Goal: Transaction & Acquisition: Book appointment/travel/reservation

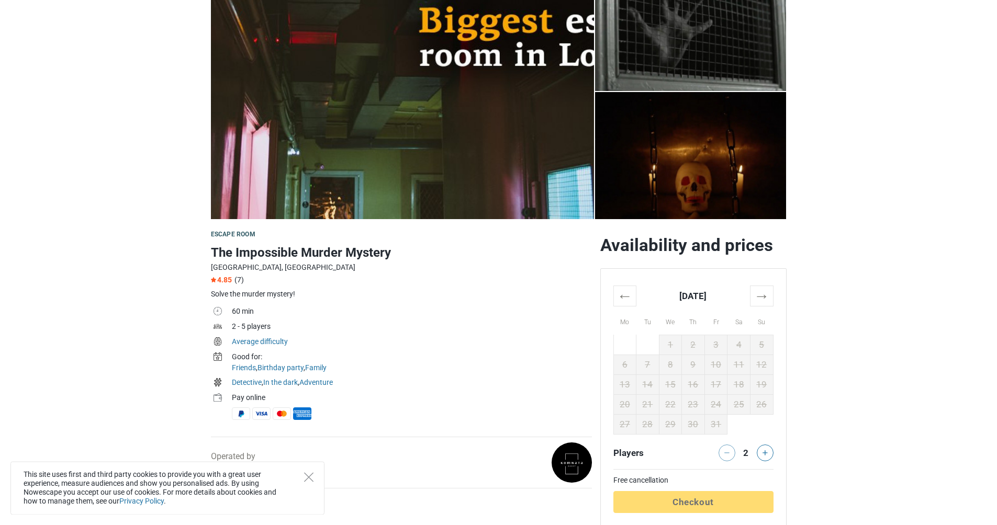
scroll to position [109, 0]
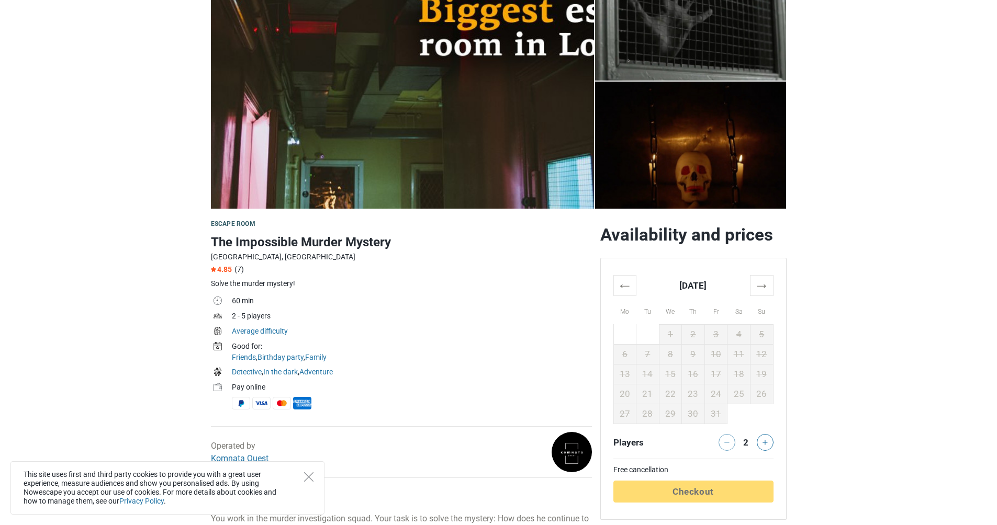
click at [237, 464] on div "Operated by Komnata Quest" at bounding box center [240, 452] width 58 height 25
click at [240, 460] on link "Komnata Quest" at bounding box center [240, 459] width 58 height 10
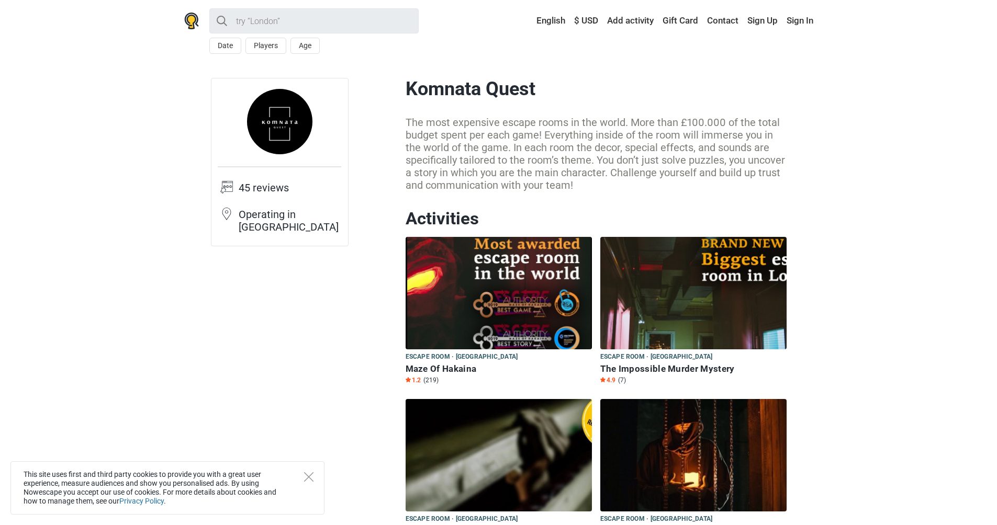
click at [659, 148] on div "The most expensive escape rooms in the world. More than £100.000 of the total b…" at bounding box center [596, 153] width 381 height 75
click at [613, 123] on div "The most expensive escape rooms in the world. More than £100.000 of the total b…" at bounding box center [596, 153] width 381 height 75
click at [625, 144] on div "The most expensive escape rooms in the world. More than £100.000 of the total b…" at bounding box center [596, 153] width 381 height 75
click at [585, 146] on div "The most expensive escape rooms in the world. More than £100.000 of the total b…" at bounding box center [596, 153] width 381 height 75
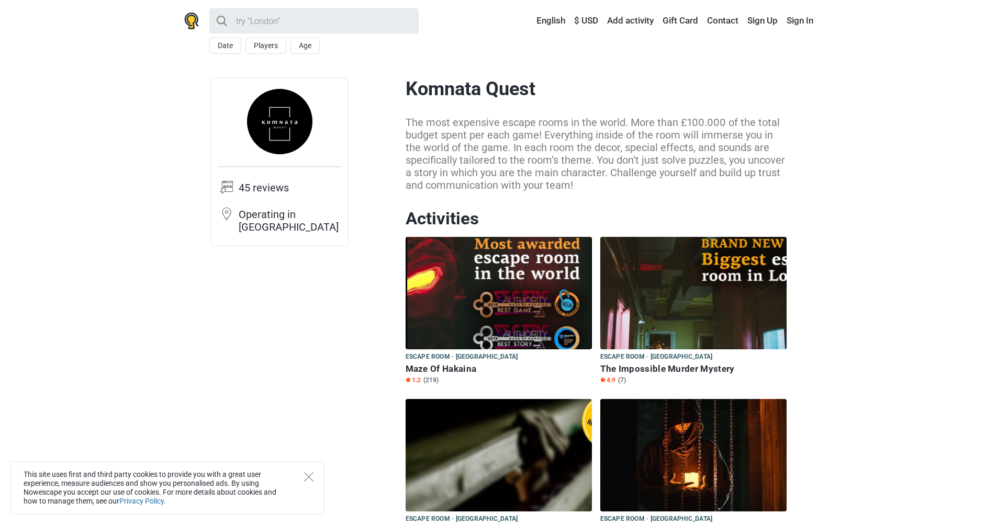
click at [611, 150] on div "The most expensive escape rooms in the world. More than £100.000 of the total b…" at bounding box center [596, 153] width 381 height 75
click at [717, 22] on link "Contact" at bounding box center [722, 21] width 37 height 19
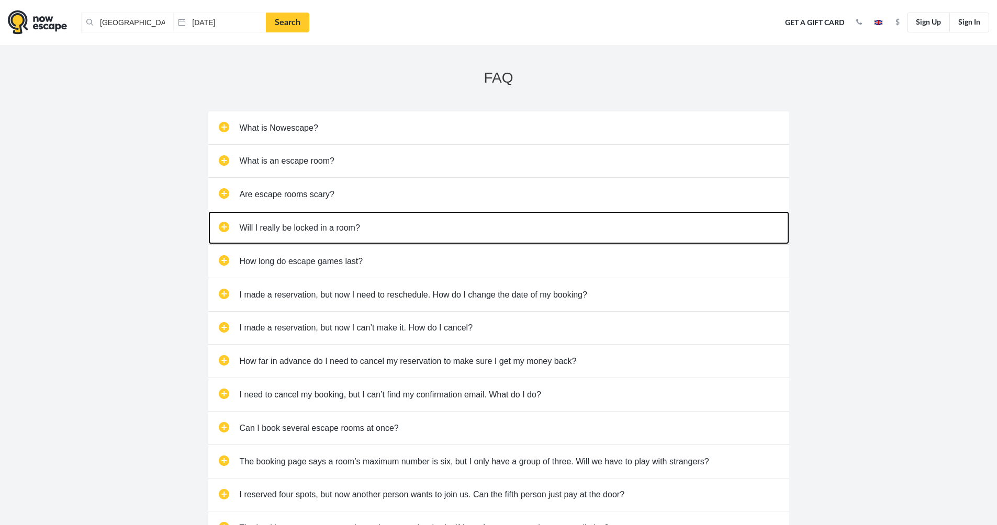
click at [351, 233] on link "Will I really be locked in a room?" at bounding box center [498, 227] width 581 height 33
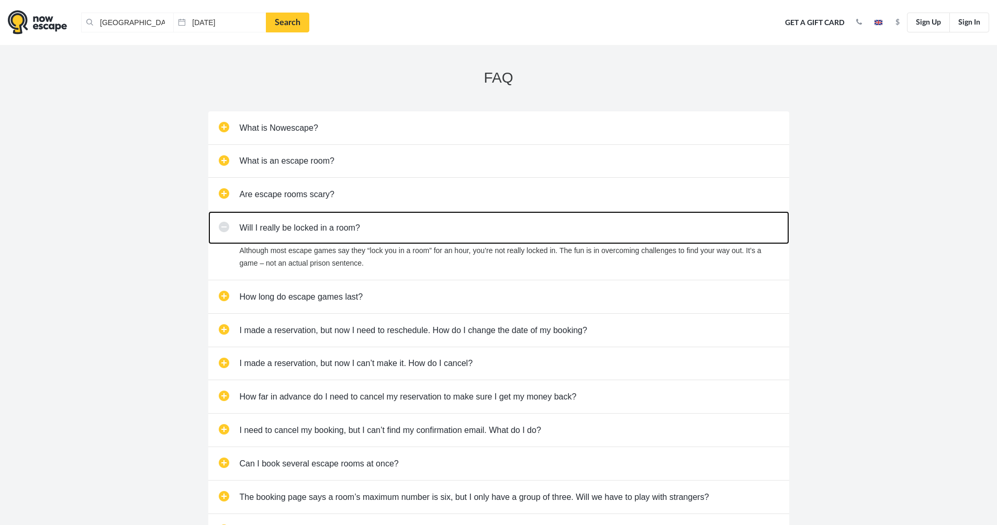
click at [413, 228] on link "Will I really be locked in a room?" at bounding box center [498, 227] width 581 height 33
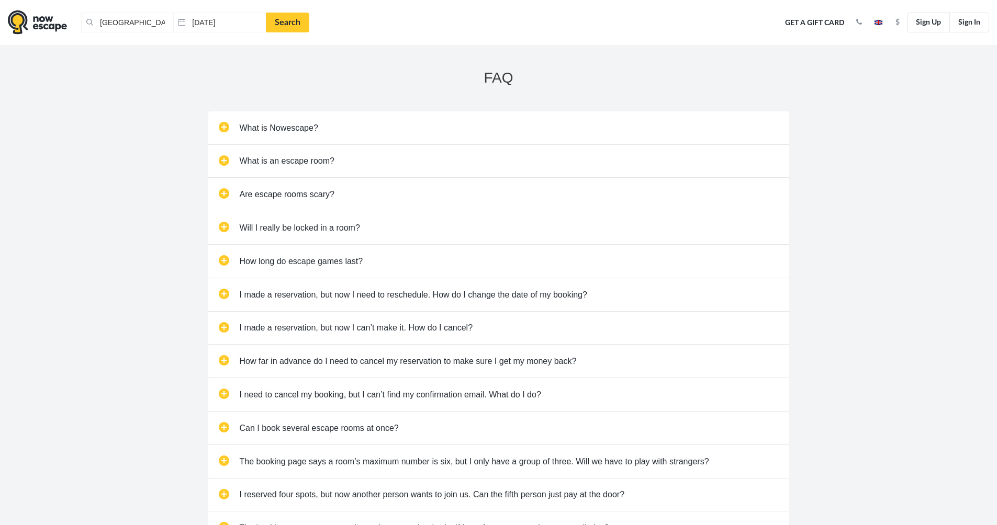
click at [159, 347] on div "FAQ What is Nowescape? Nowescape brings escape room operators and escape room p…" at bounding box center [498, 401] width 997 height 713
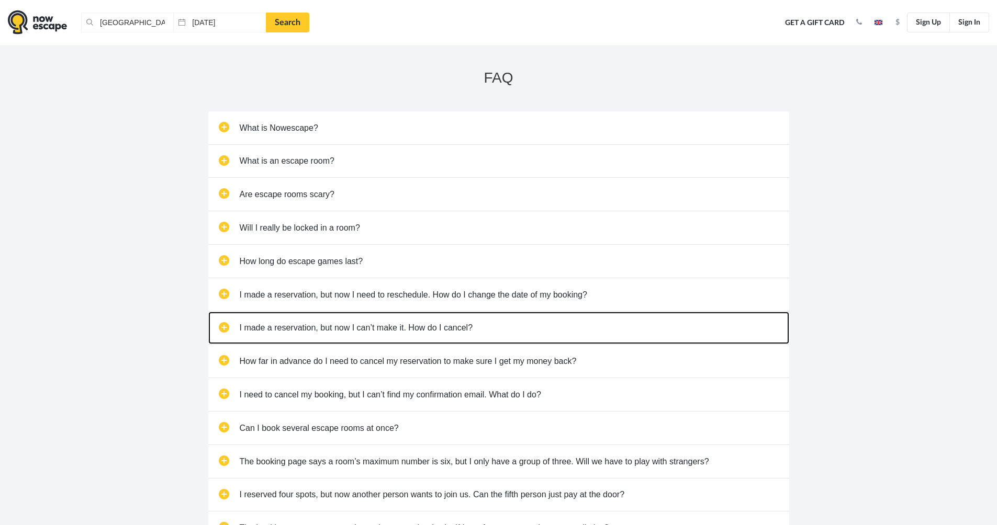
click at [518, 318] on link "I made a reservation, but now I can’t make it. How do I cancel?" at bounding box center [498, 328] width 581 height 33
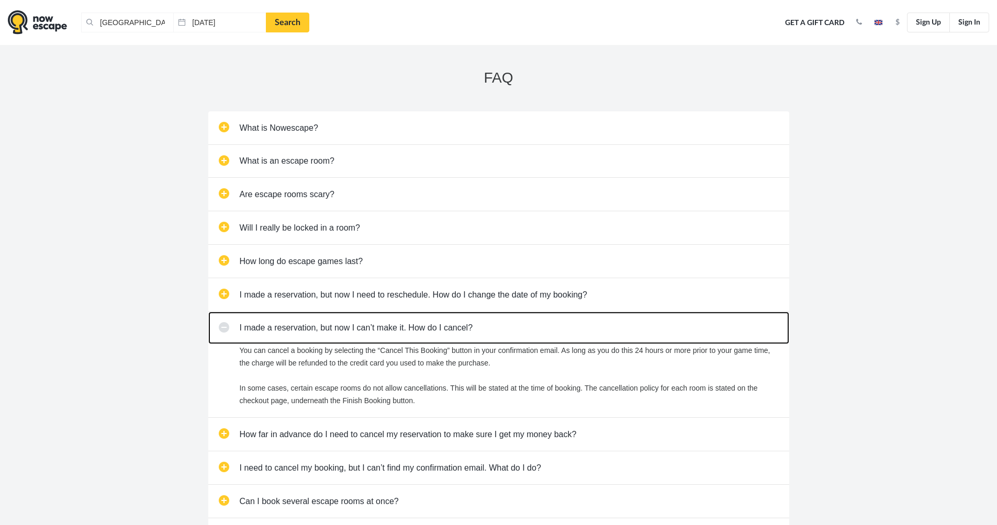
click at [522, 329] on link "I made a reservation, but now I can’t make it. How do I cancel?" at bounding box center [498, 328] width 581 height 33
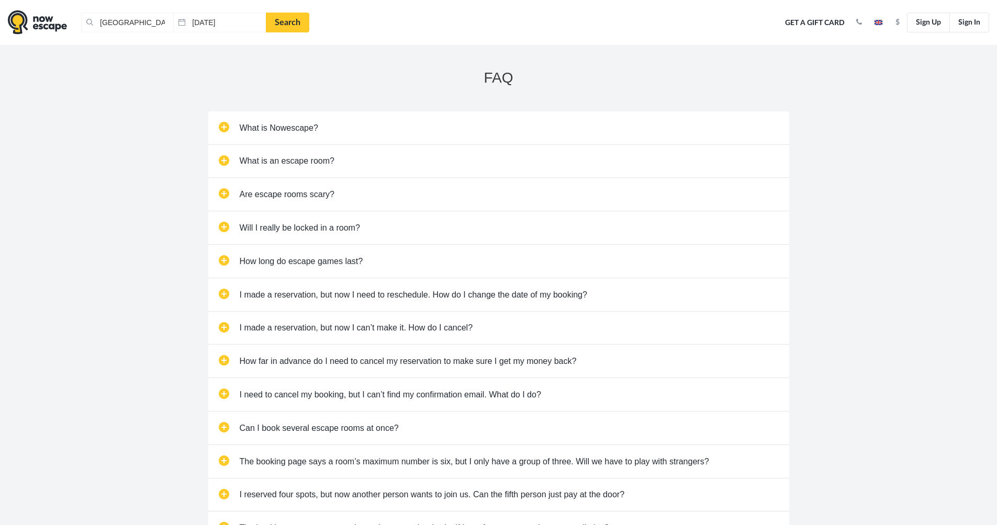
click at [182, 407] on div "FAQ What is Nowescape? Nowescape brings escape room operators and escape room p…" at bounding box center [498, 401] width 997 height 713
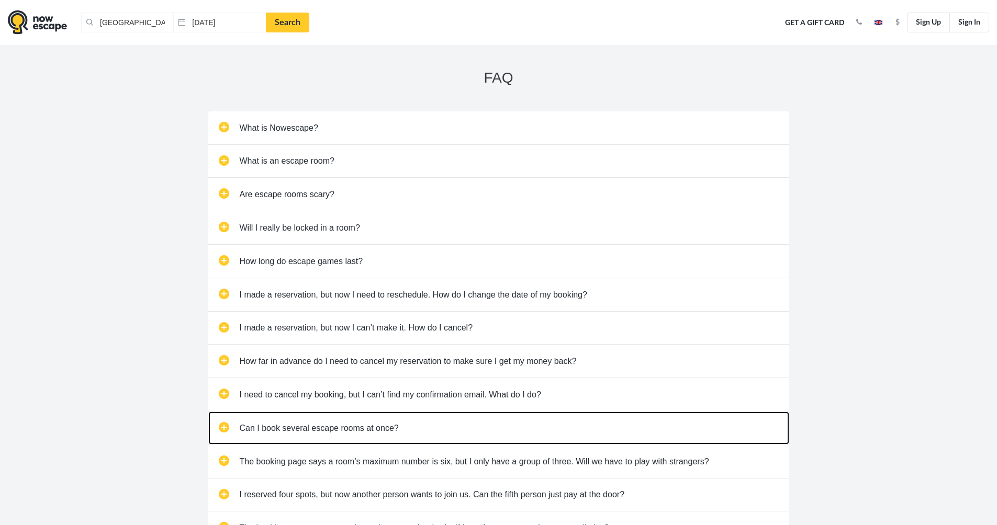
click at [410, 425] on link "Can I book several escape rooms at once?" at bounding box center [498, 428] width 581 height 33
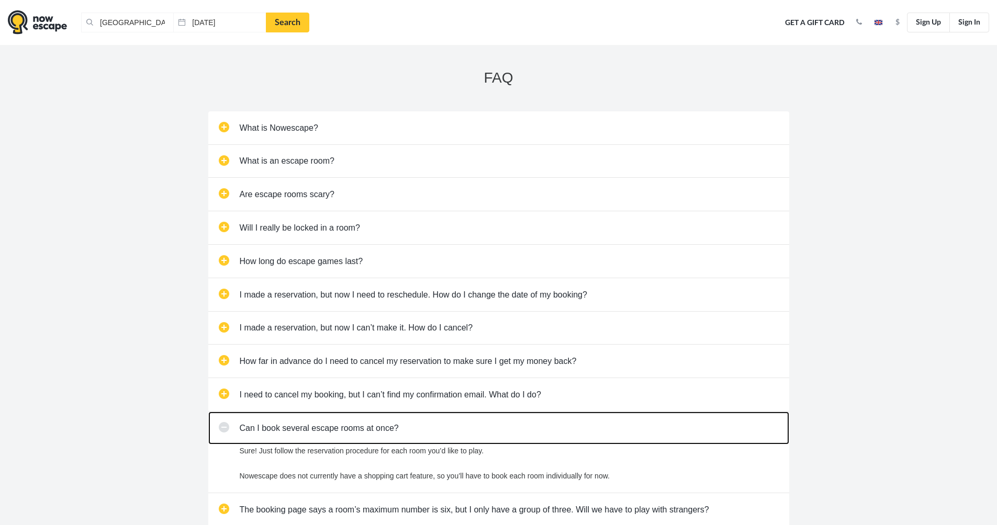
click at [419, 424] on link "Can I book several escape rooms at once?" at bounding box center [498, 428] width 581 height 33
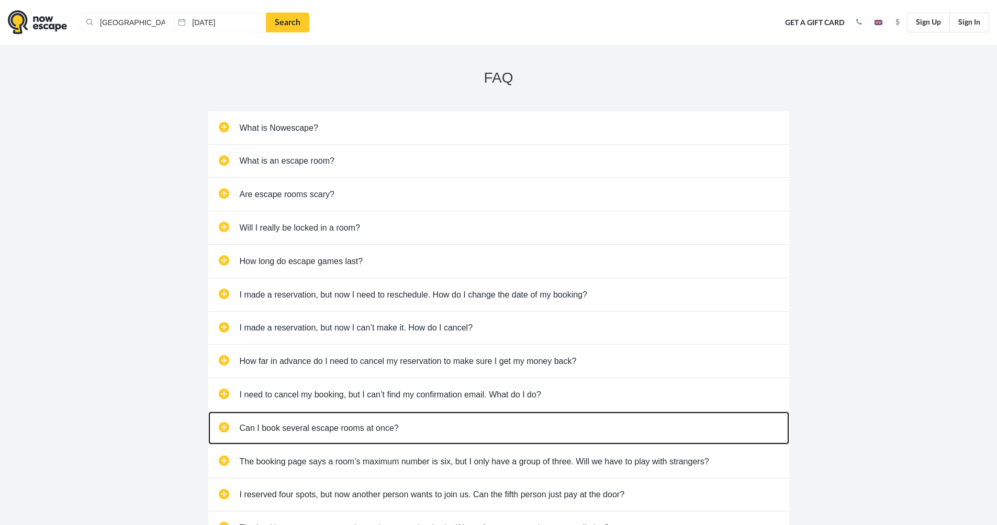
click at [414, 424] on link "Can I book several escape rooms at once?" at bounding box center [498, 428] width 581 height 33
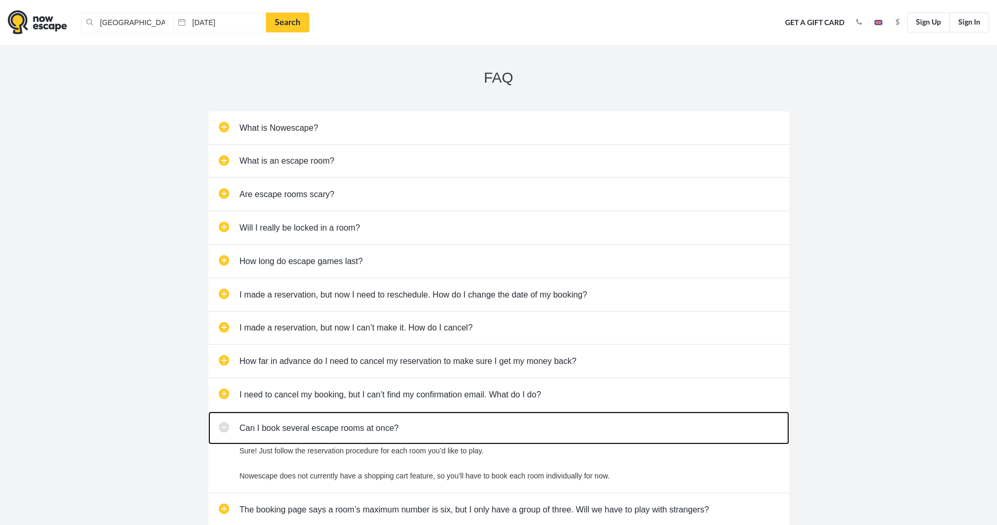
click at [414, 424] on link "Can I book several escape rooms at once?" at bounding box center [498, 428] width 581 height 33
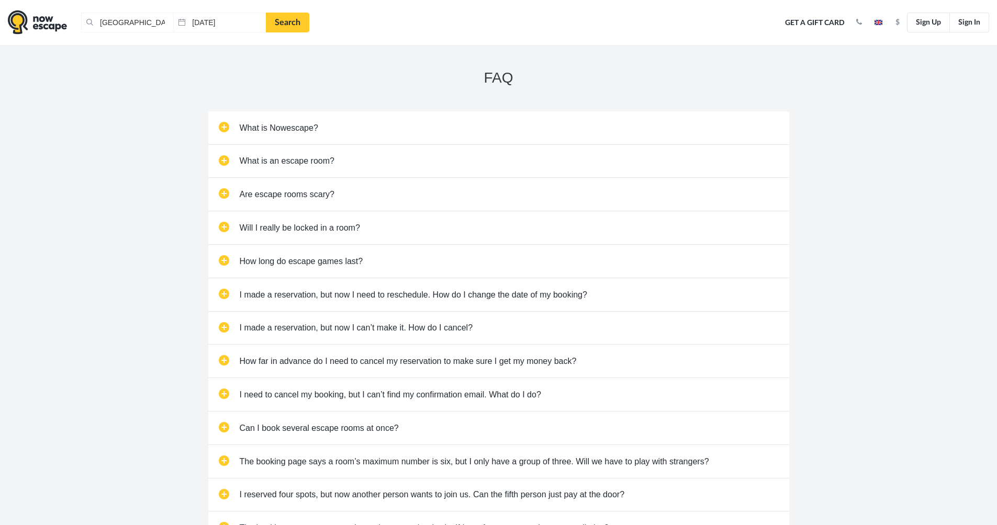
click at [119, 432] on div "FAQ What is Nowescape? Nowescape brings escape room operators and escape room p…" at bounding box center [498, 401] width 997 height 713
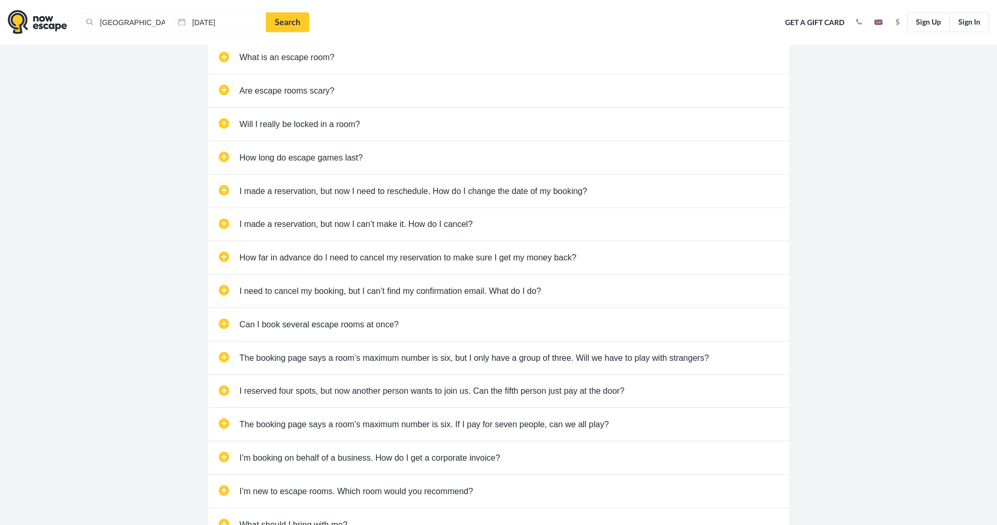
scroll to position [109, 0]
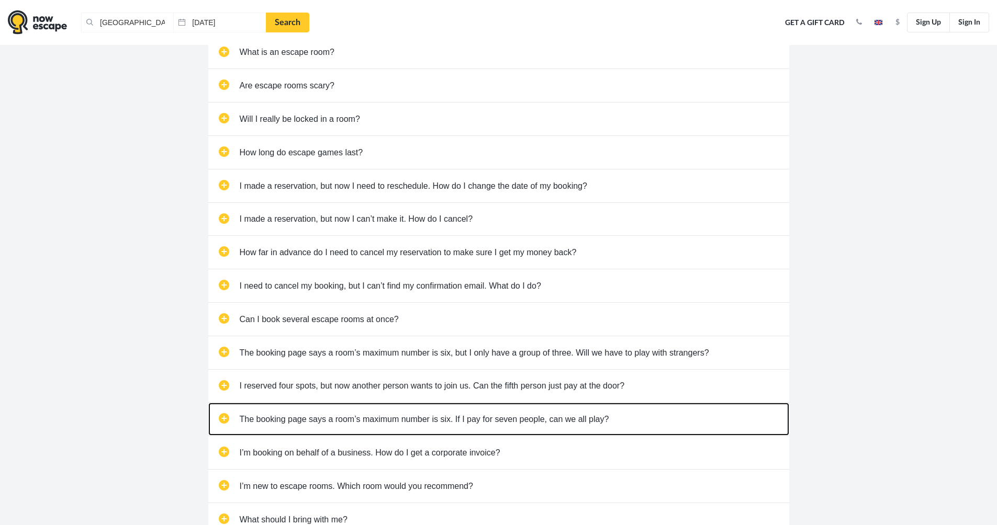
click at [605, 424] on link "The booking page says a room’s maximum number is six. If I pay for seven people…" at bounding box center [498, 419] width 581 height 33
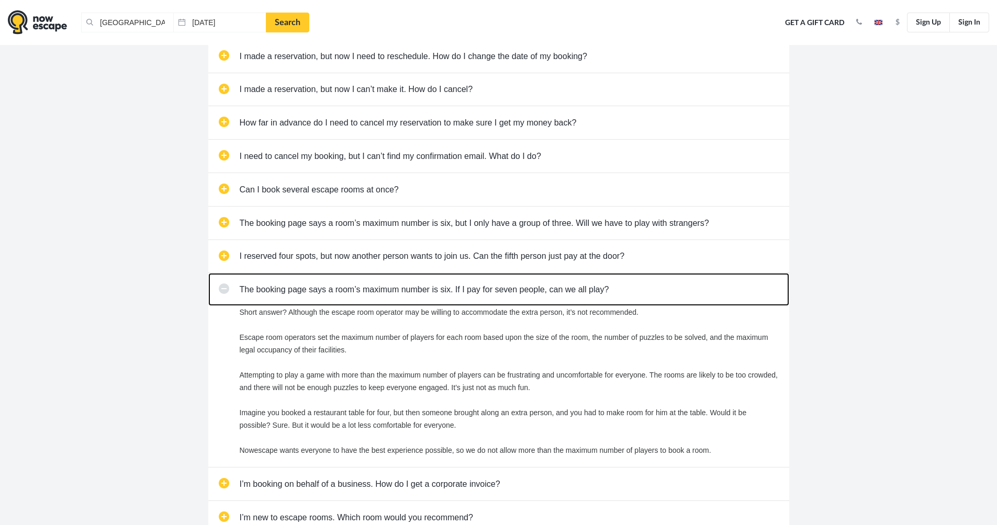
scroll to position [243, 0]
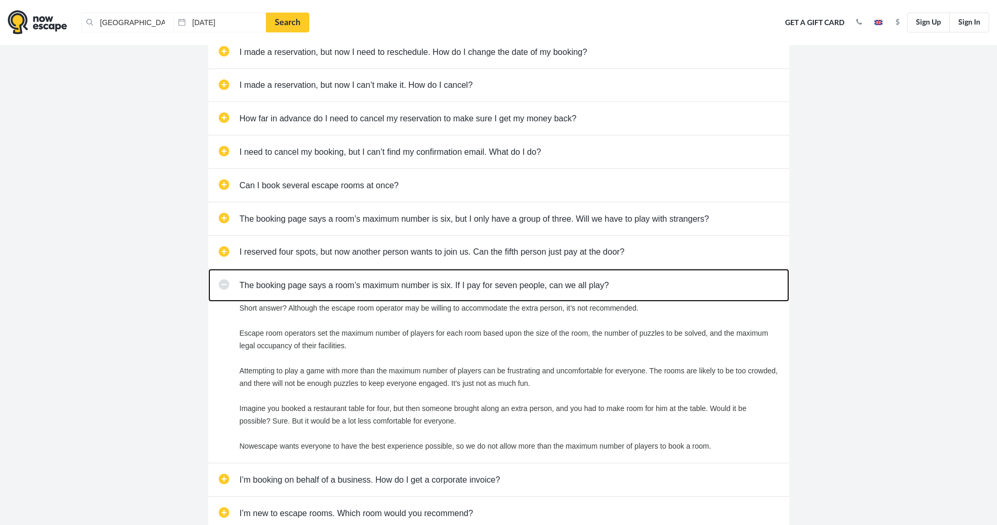
click at [667, 294] on link "The booking page says a room’s maximum number is six. If I pay for seven people…" at bounding box center [498, 285] width 581 height 33
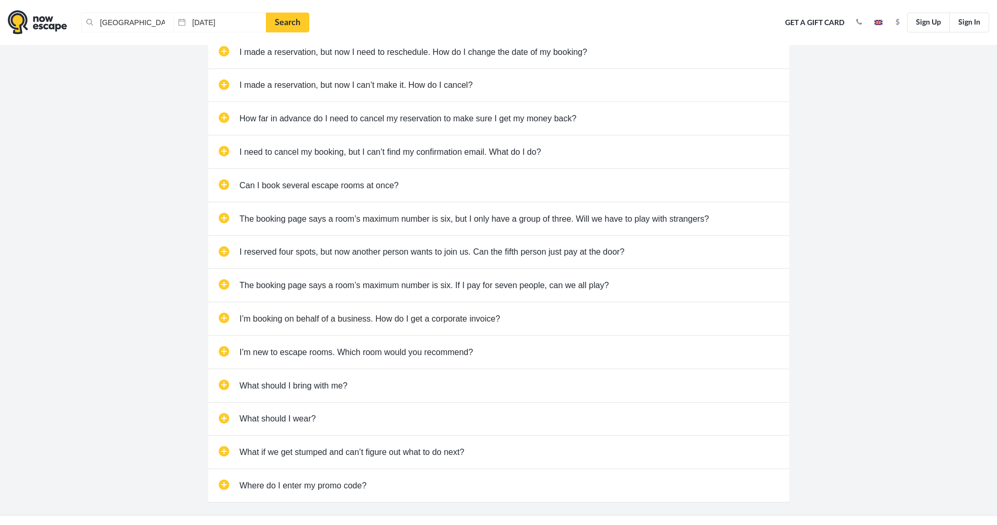
click at [140, 373] on div "FAQ What is Nowescape? Nowescape brings escape room operators and escape room p…" at bounding box center [498, 158] width 997 height 713
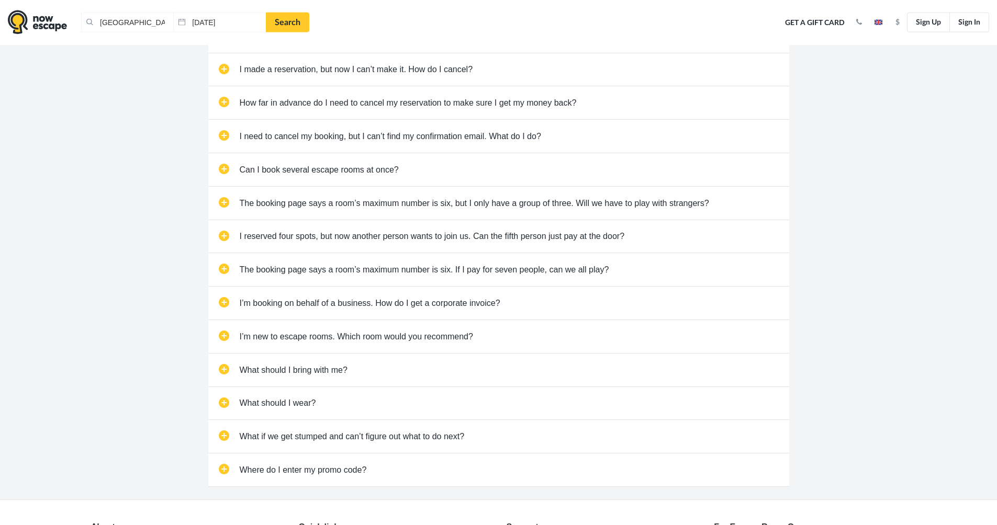
scroll to position [260, 0]
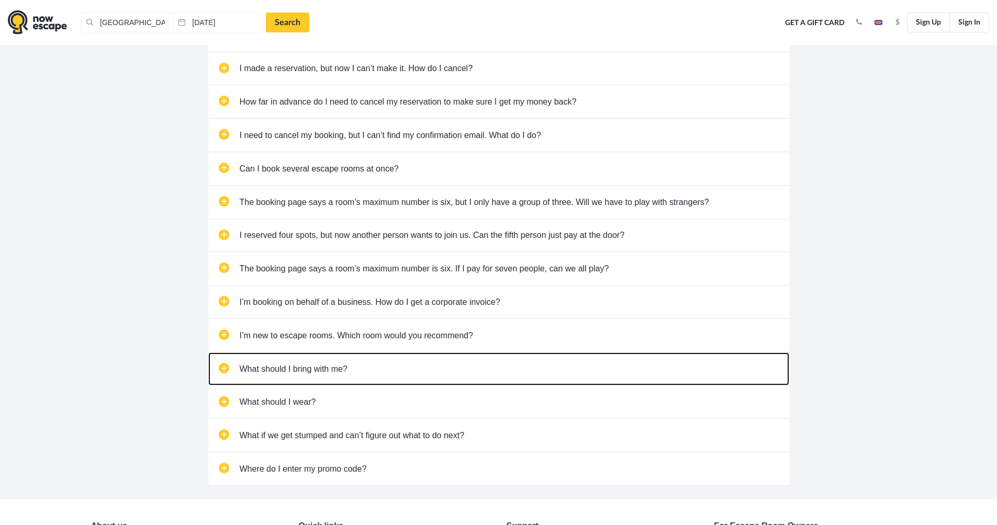
click at [220, 370] on link "What should I bring with me?" at bounding box center [498, 369] width 581 height 33
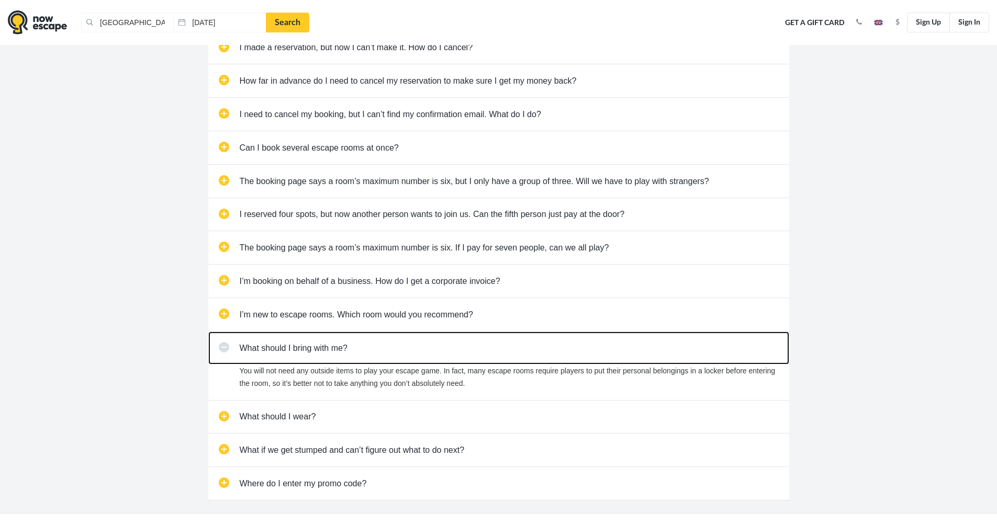
scroll to position [285, 0]
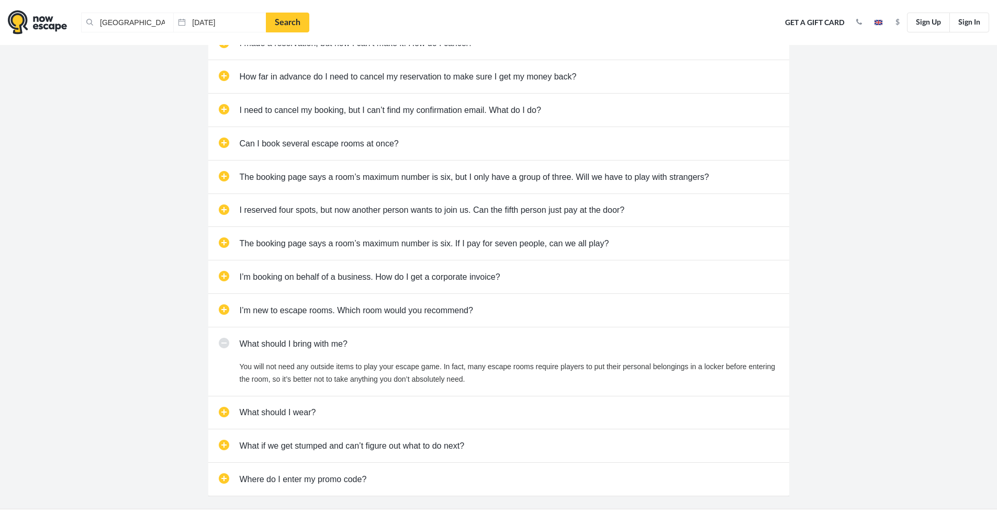
click at [147, 421] on div "FAQ What is Nowescape? Nowescape brings escape room operators and escape room p…" at bounding box center [498, 134] width 997 height 749
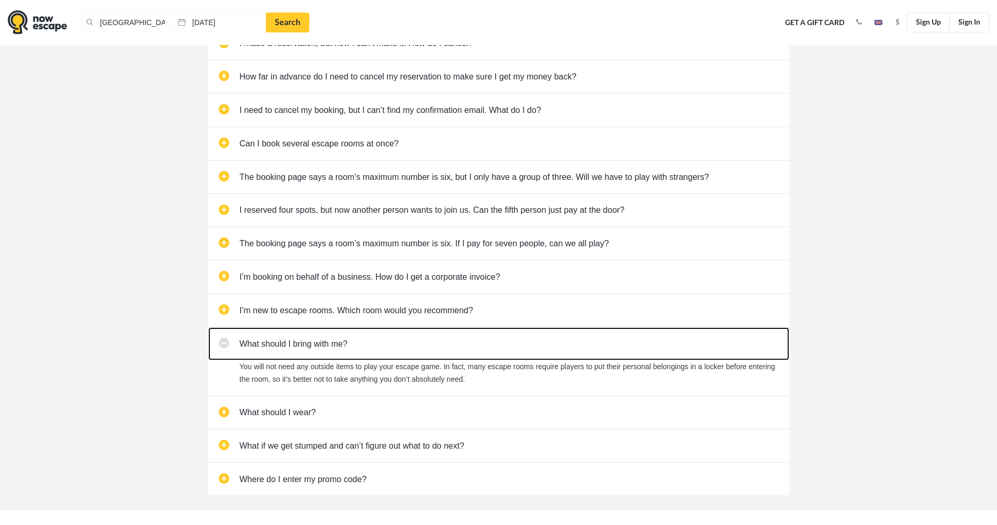
click at [222, 345] on link "What should I bring with me?" at bounding box center [498, 344] width 581 height 33
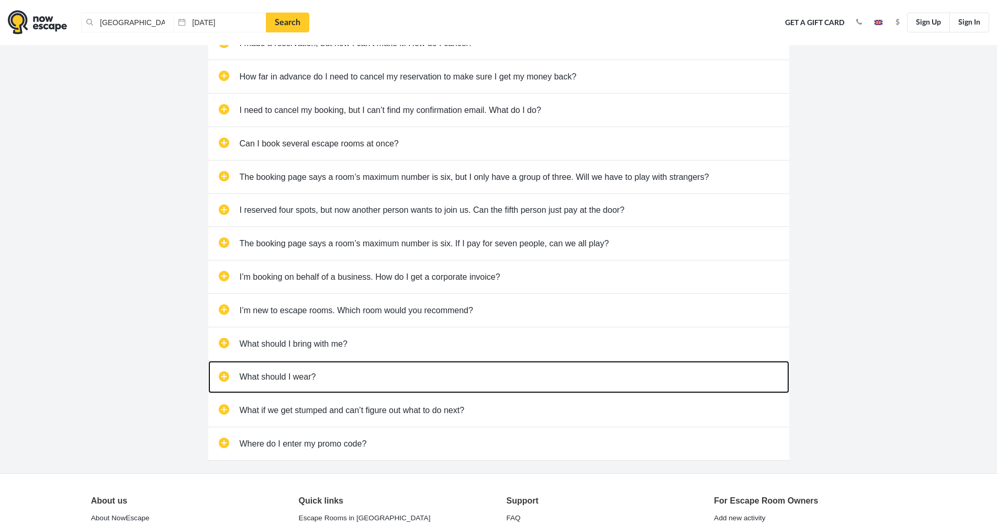
click at [223, 375] on link "What should I wear?" at bounding box center [498, 377] width 581 height 33
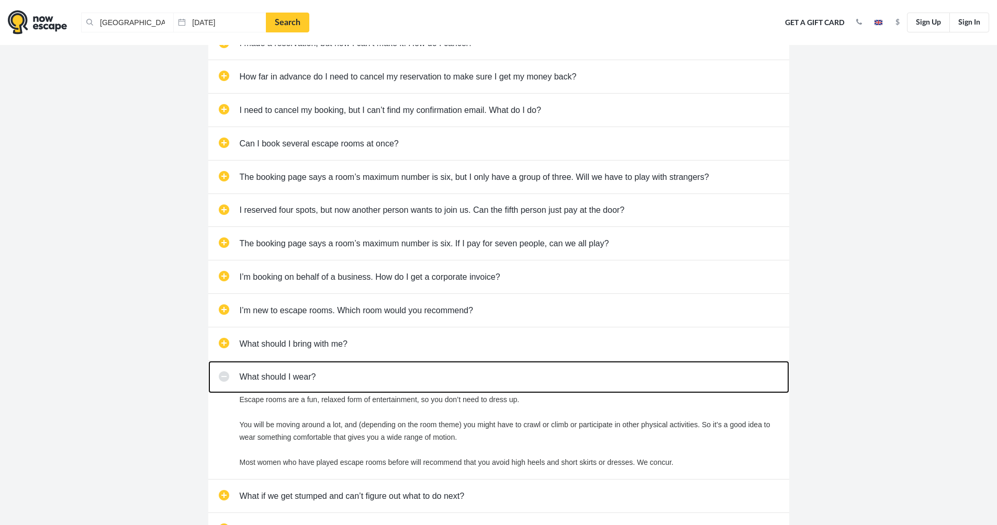
click at [223, 375] on link "What should I wear?" at bounding box center [498, 377] width 581 height 33
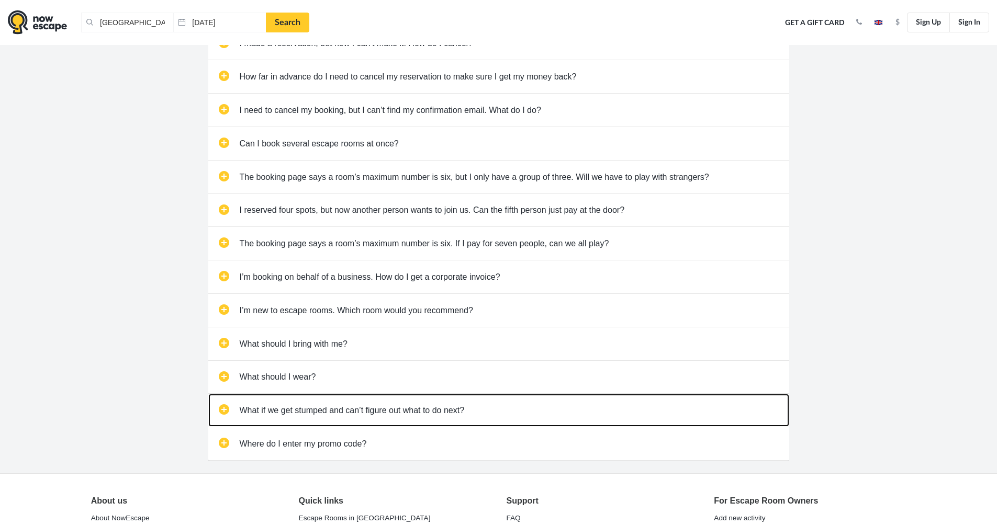
click at [226, 411] on link "What if we get stumped and can’t figure out what to do next?" at bounding box center [498, 410] width 581 height 33
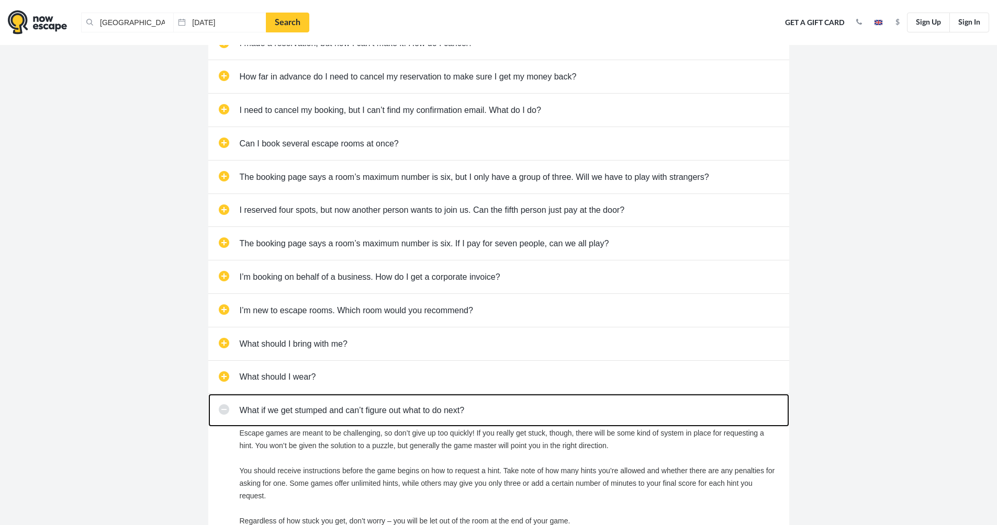
click at [226, 411] on link "What if we get stumped and can’t figure out what to do next?" at bounding box center [498, 410] width 581 height 33
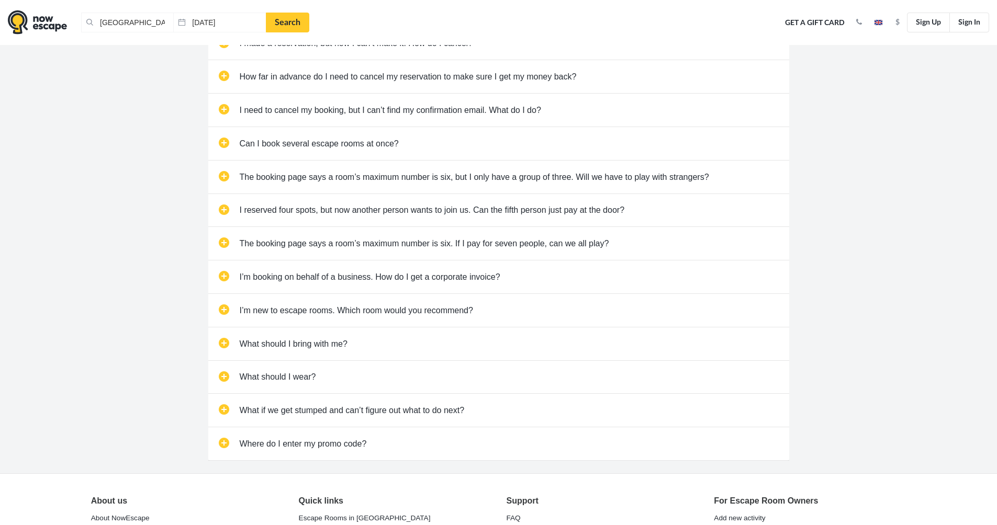
click at [148, 395] on div "FAQ What is Nowescape? Nowescape brings escape room operators and escape room p…" at bounding box center [498, 116] width 997 height 713
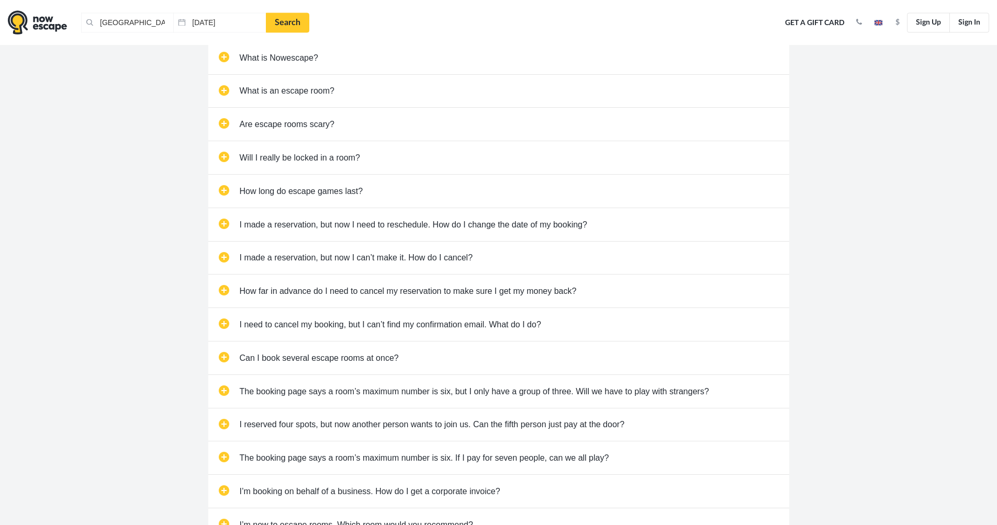
scroll to position [0, 0]
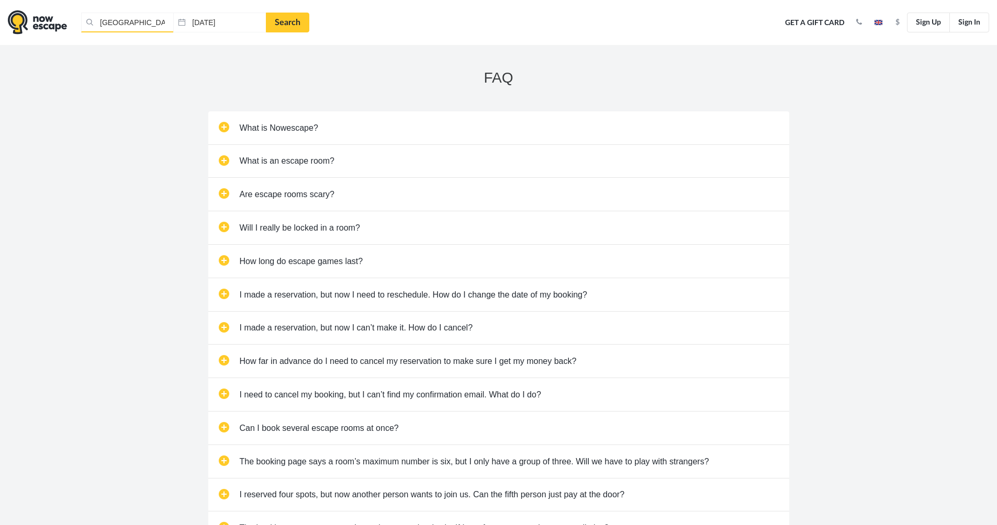
click at [113, 27] on input "[GEOGRAPHIC_DATA], [GEOGRAPHIC_DATA]" at bounding box center [127, 23] width 92 height 20
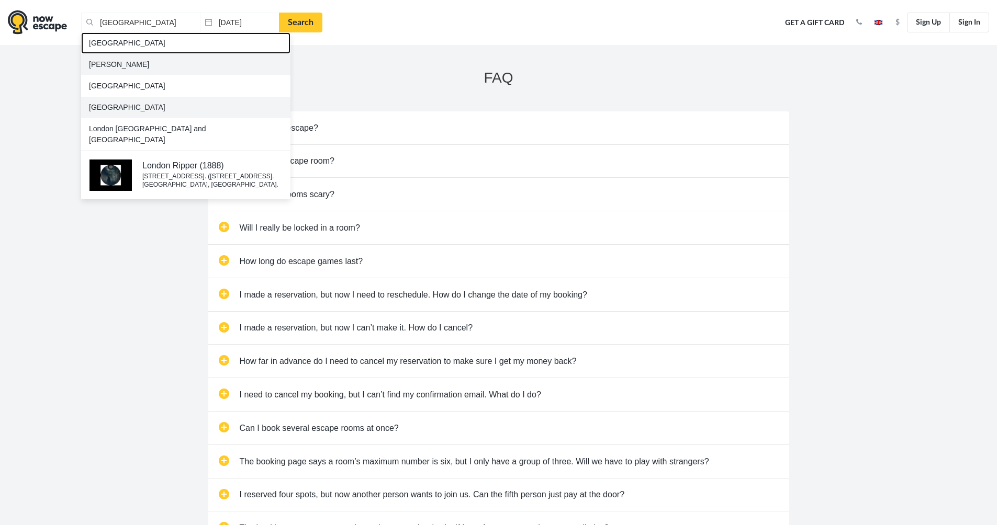
click at [162, 44] on link "[GEOGRAPHIC_DATA]" at bounding box center [185, 42] width 209 height 21
type input "[GEOGRAPHIC_DATA]"
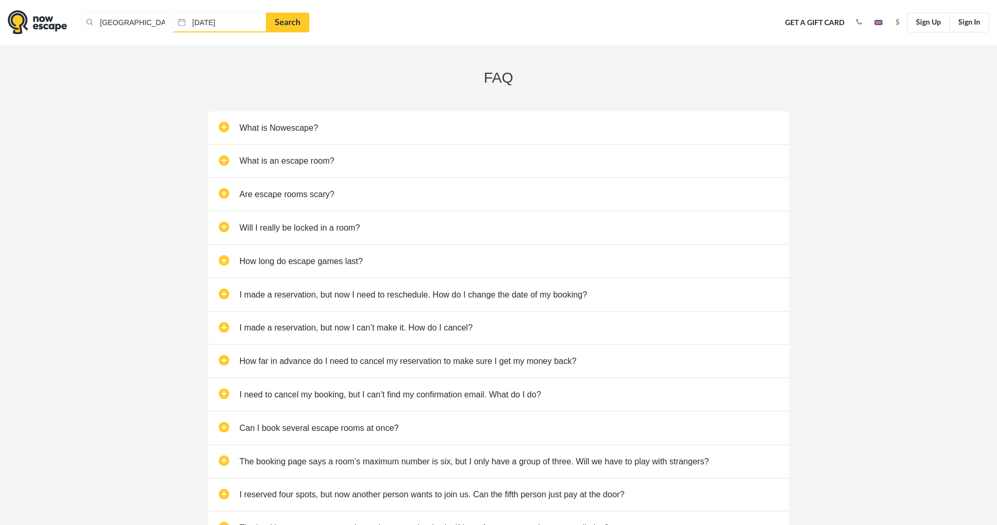
click at [203, 22] on input "[DATE]" at bounding box center [219, 23] width 92 height 20
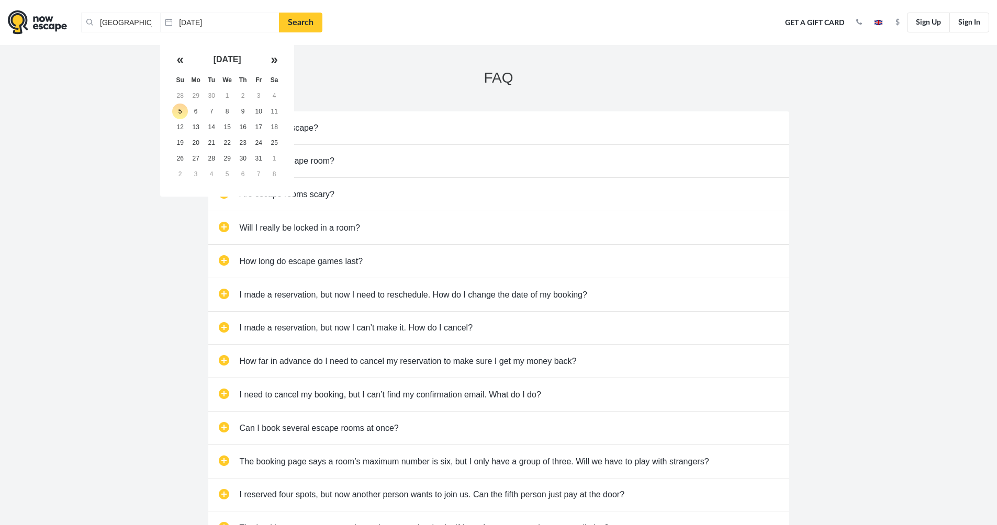
click at [271, 60] on th "»" at bounding box center [274, 59] width 16 height 25
click at [282, 126] on td "15" at bounding box center [287, 127] width 16 height 16
type input "[DATE]"
click at [279, 24] on link "Search" at bounding box center [287, 23] width 43 height 20
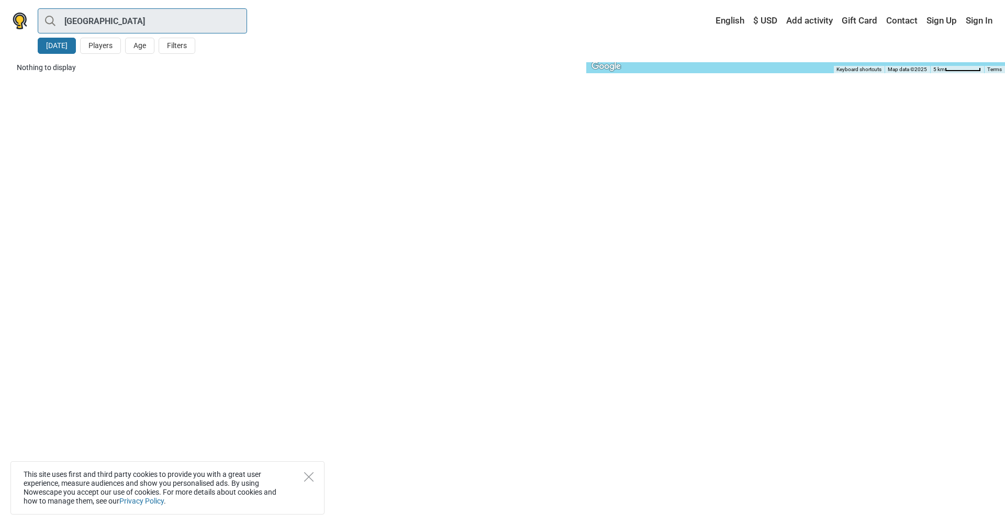
click at [117, 21] on input "[GEOGRAPHIC_DATA]" at bounding box center [142, 20] width 209 height 25
type input "[GEOGRAPHIC_DATA]"
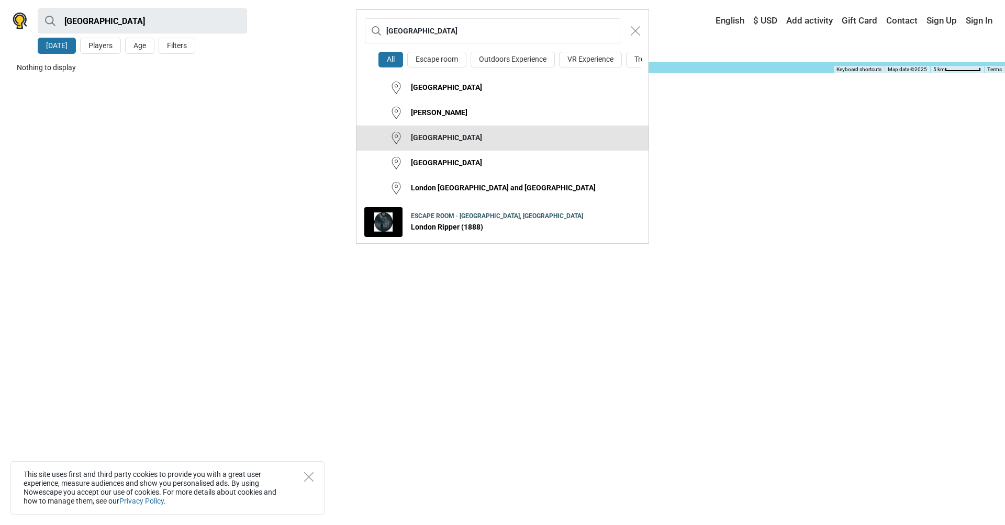
click at [392, 142] on img at bounding box center [396, 138] width 13 height 13
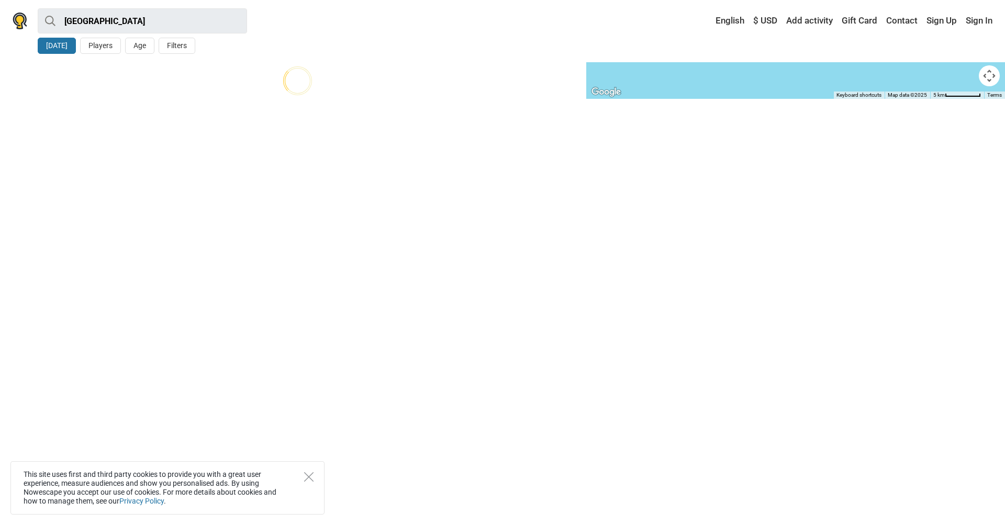
type input "[GEOGRAPHIC_DATA]"
